Goal: Find specific page/section: Find specific page/section

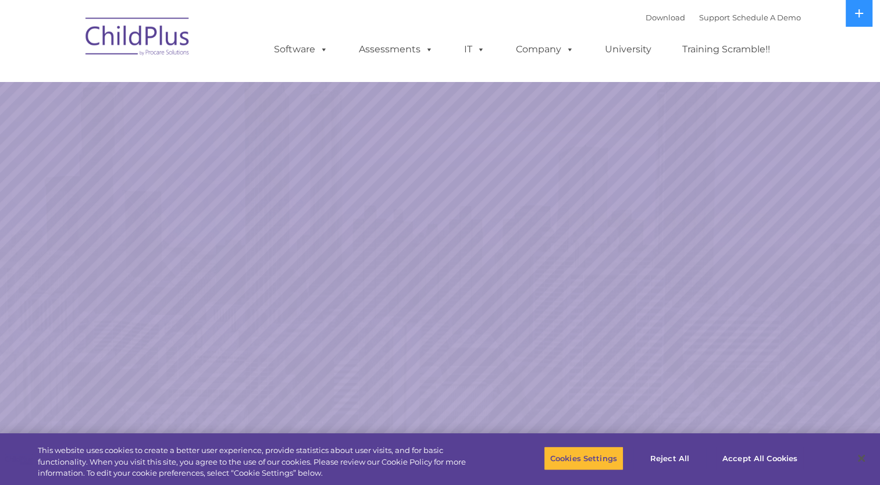
select select "MEDIUM"
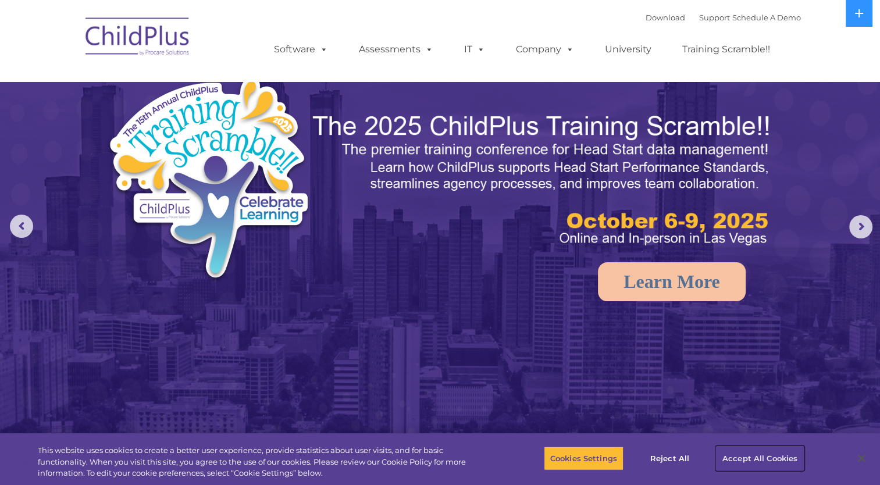
click at [772, 454] on button "Accept All Cookies" at bounding box center [760, 458] width 88 height 24
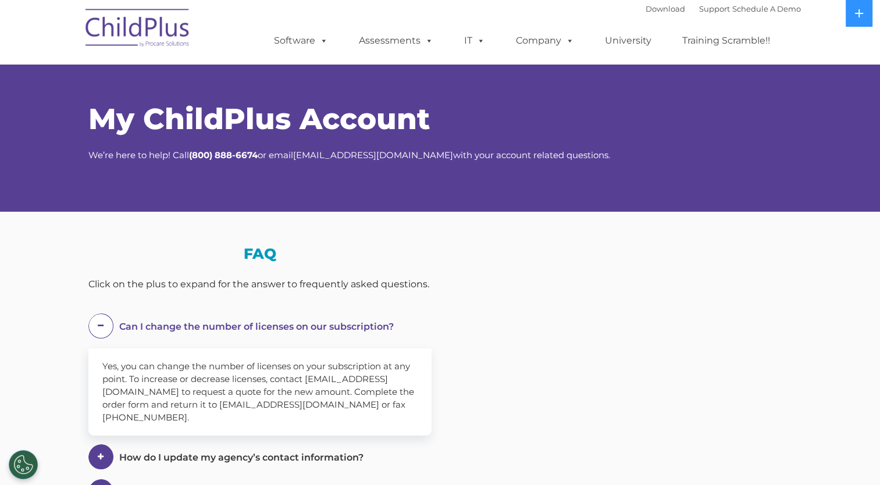
select select "MEDIUM"
